Goal: Task Accomplishment & Management: Manage account settings

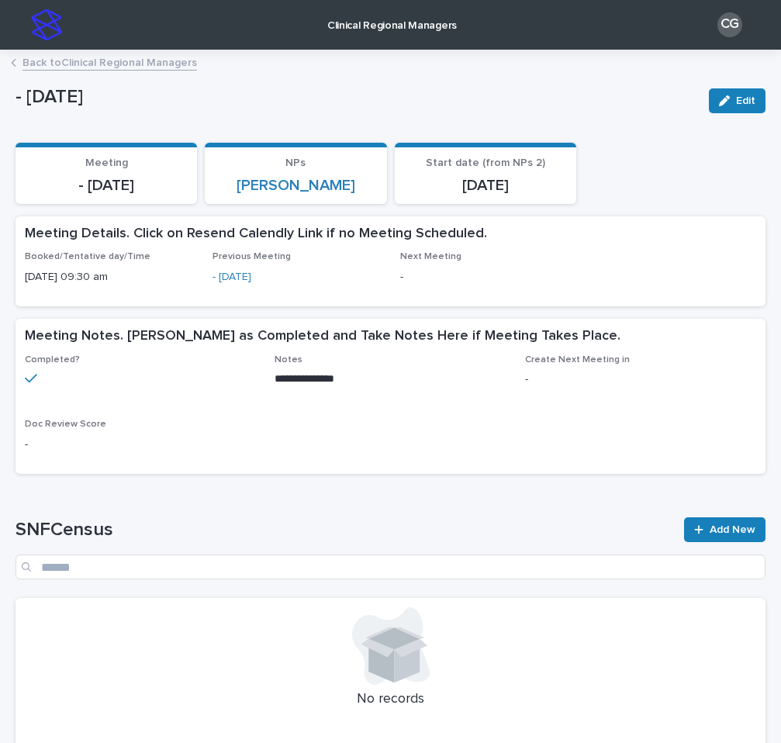
click at [47, 30] on img at bounding box center [46, 24] width 31 height 31
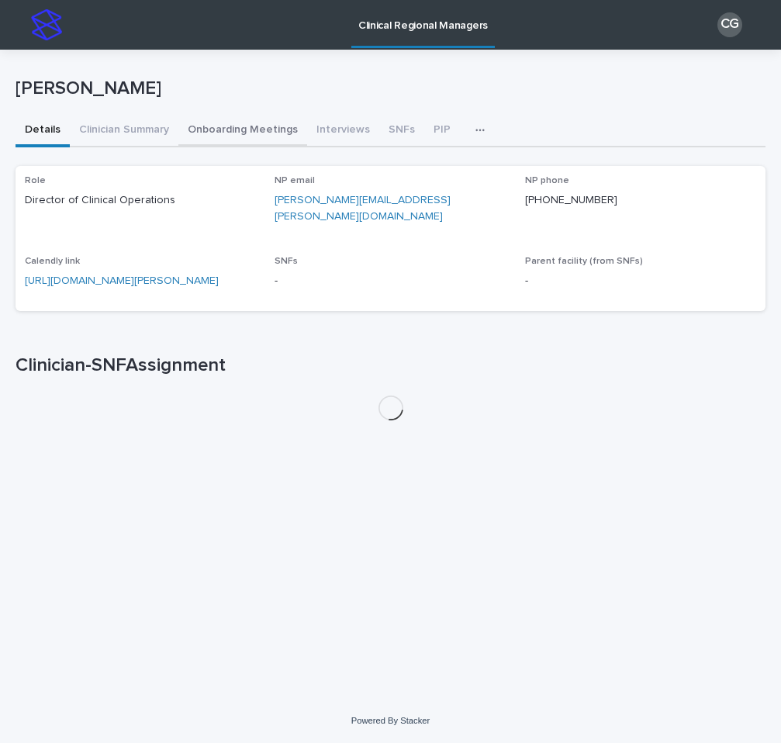
click at [226, 140] on button "Onboarding Meetings" at bounding box center [242, 131] width 129 height 33
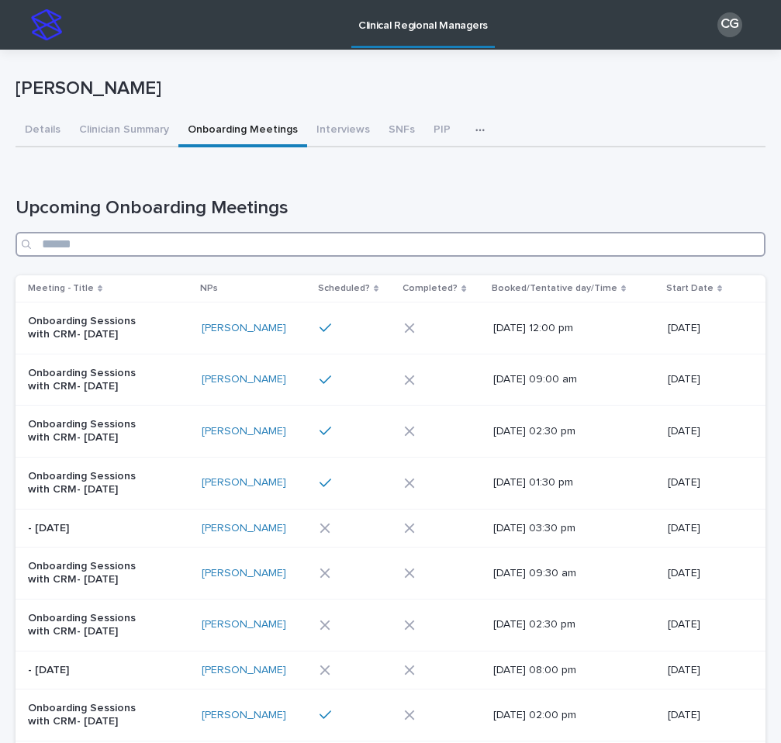
click at [282, 244] on input "Search" at bounding box center [391, 244] width 750 height 25
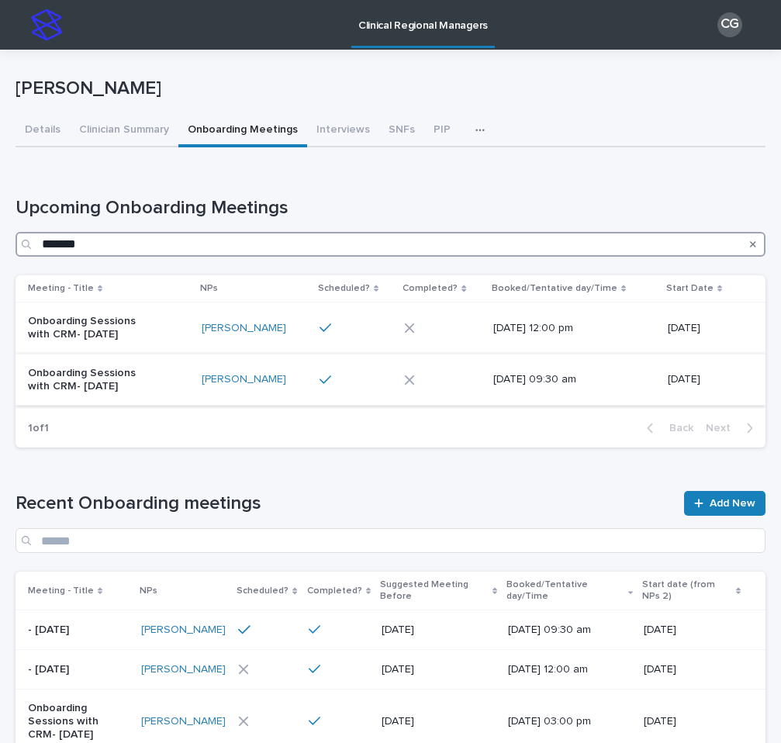
type input "*******"
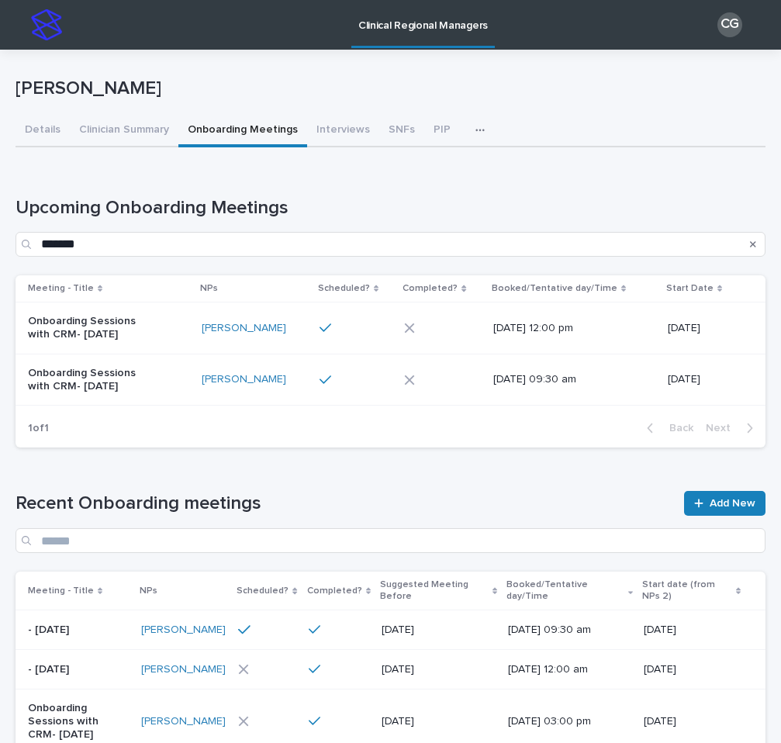
click at [176, 372] on div "Onboarding Sessions with CRM- [DATE]" at bounding box center [108, 380] width 161 height 39
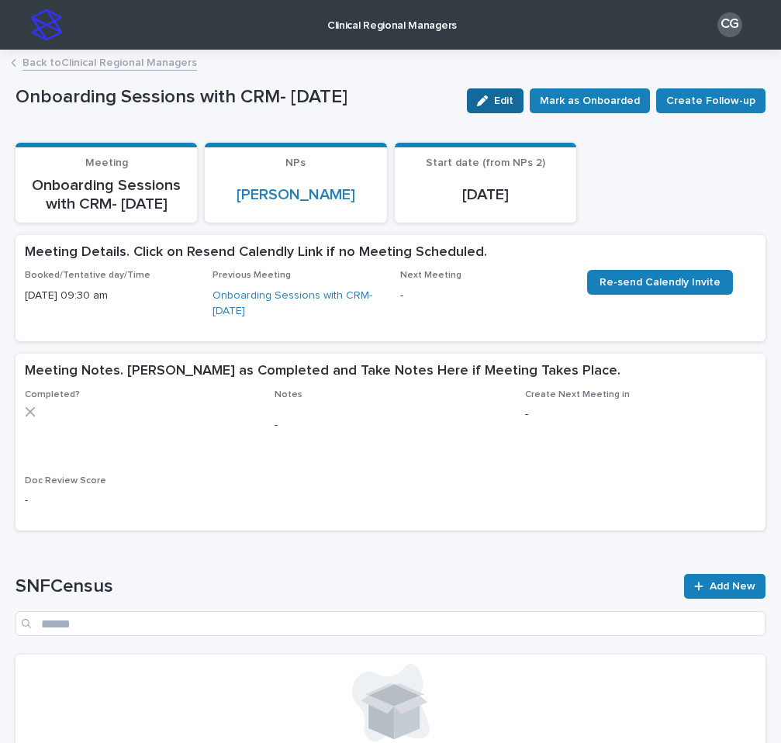
click at [494, 105] on div "button" at bounding box center [485, 100] width 17 height 11
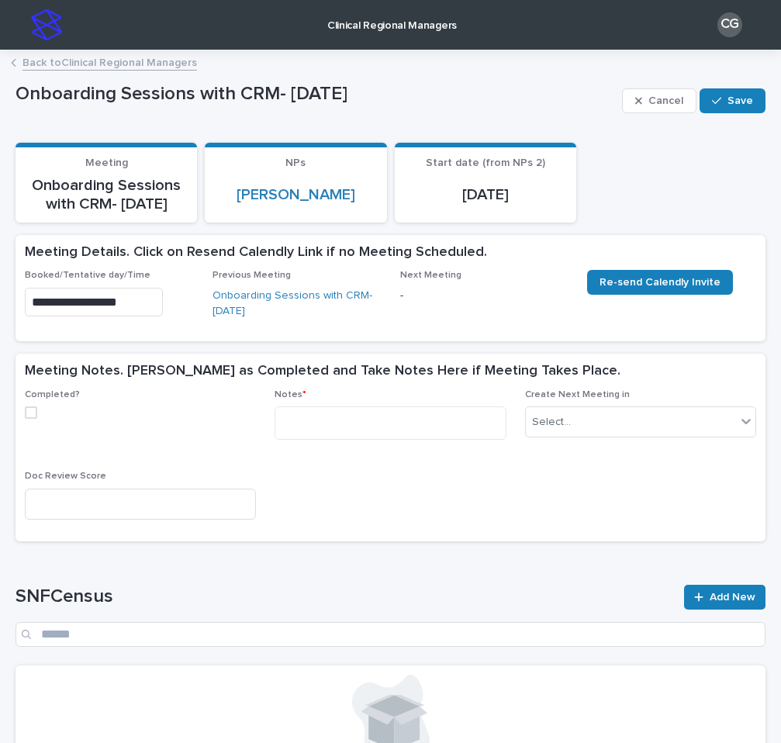
click at [29, 418] on span at bounding box center [31, 413] width 12 height 12
click at [319, 424] on textarea at bounding box center [390, 423] width 231 height 33
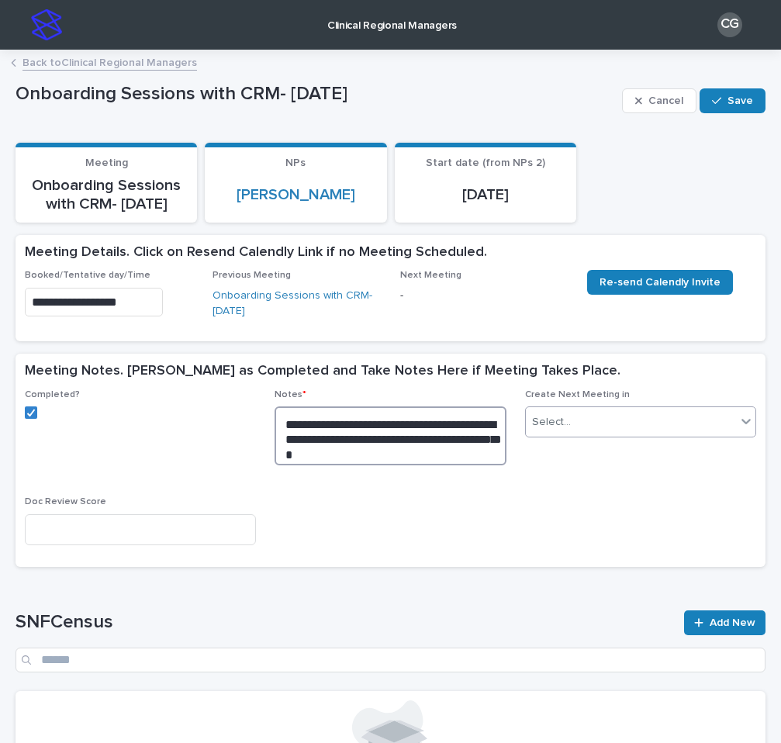
type textarea "**********"
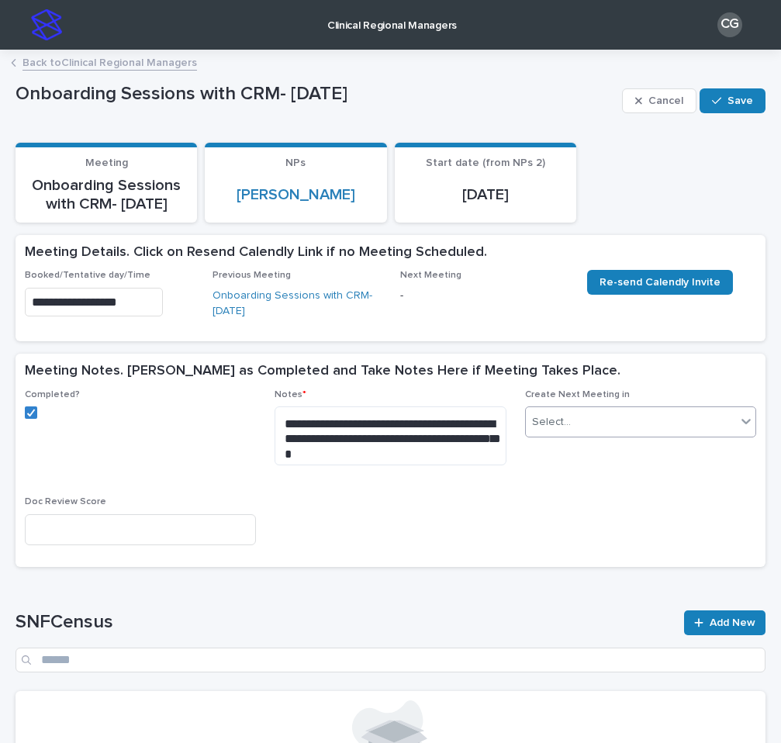
click at [564, 421] on div "Select..." at bounding box center [551, 422] width 39 height 16
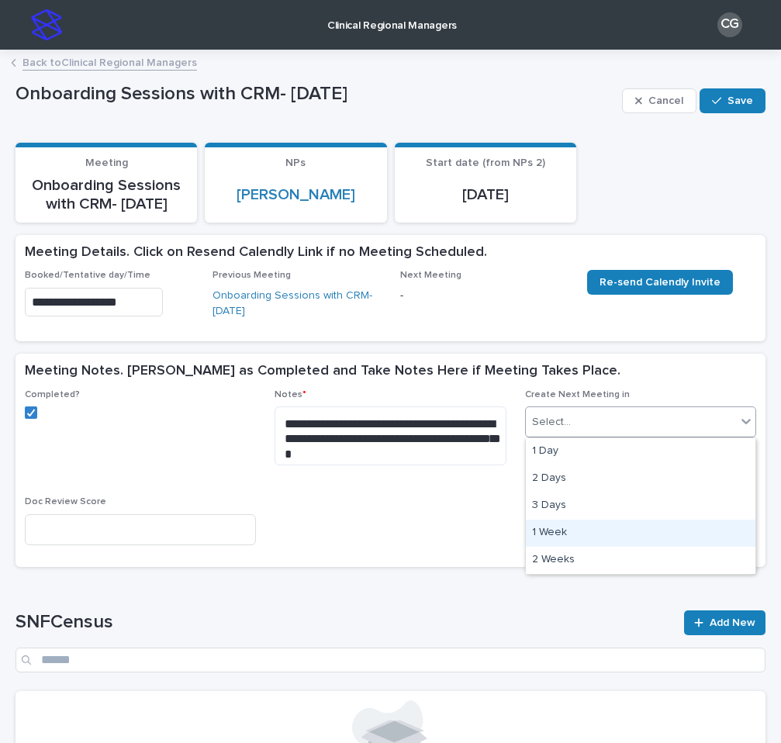
click at [570, 538] on div "1 Week" at bounding box center [641, 533] width 230 height 27
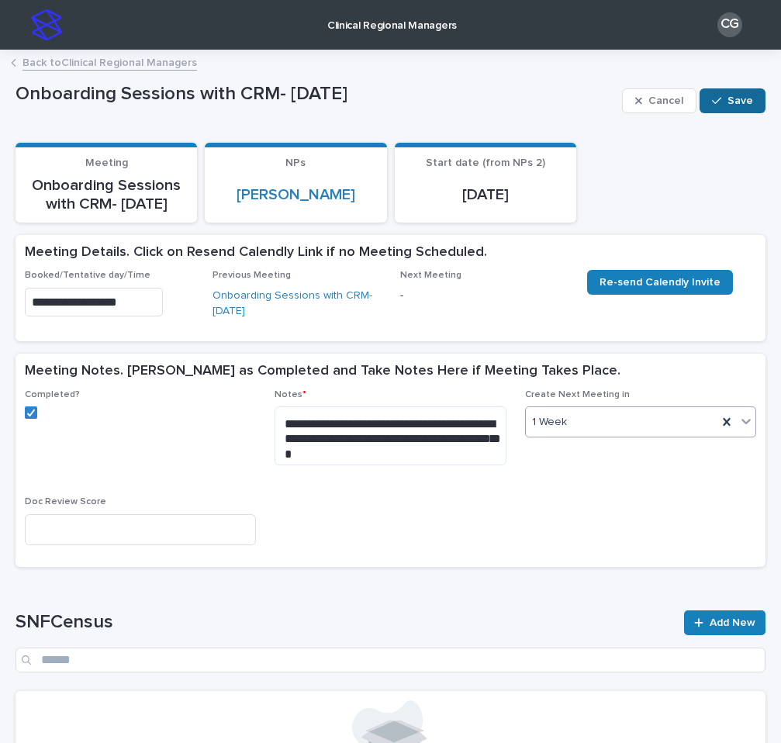
click at [740, 102] on span "Save" at bounding box center [741, 100] width 26 height 11
